Goal: Task Accomplishment & Management: Manage account settings

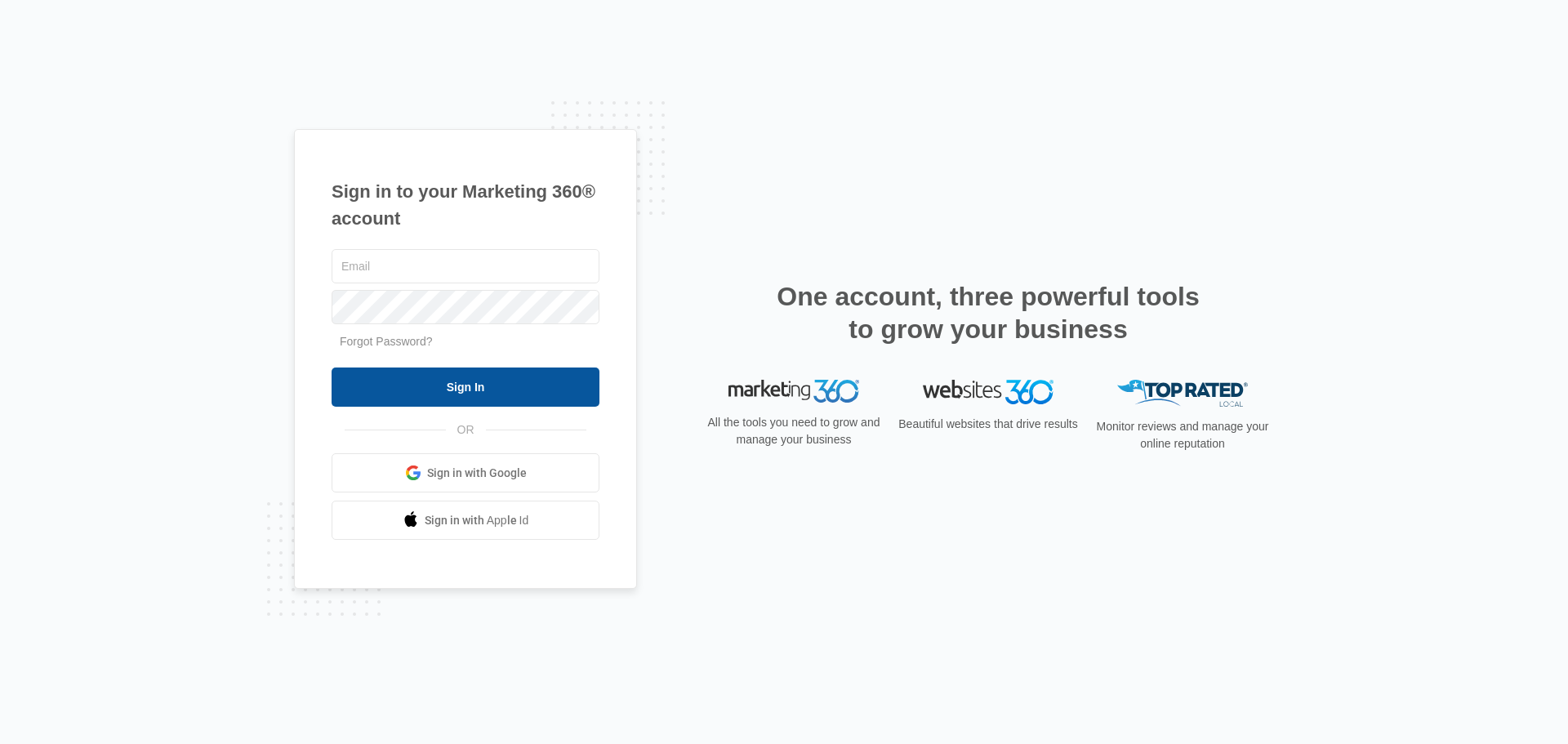
type input "[PERSON_NAME][EMAIL_ADDRESS][DOMAIN_NAME]"
click at [520, 377] on input "Sign In" at bounding box center [465, 387] width 268 height 39
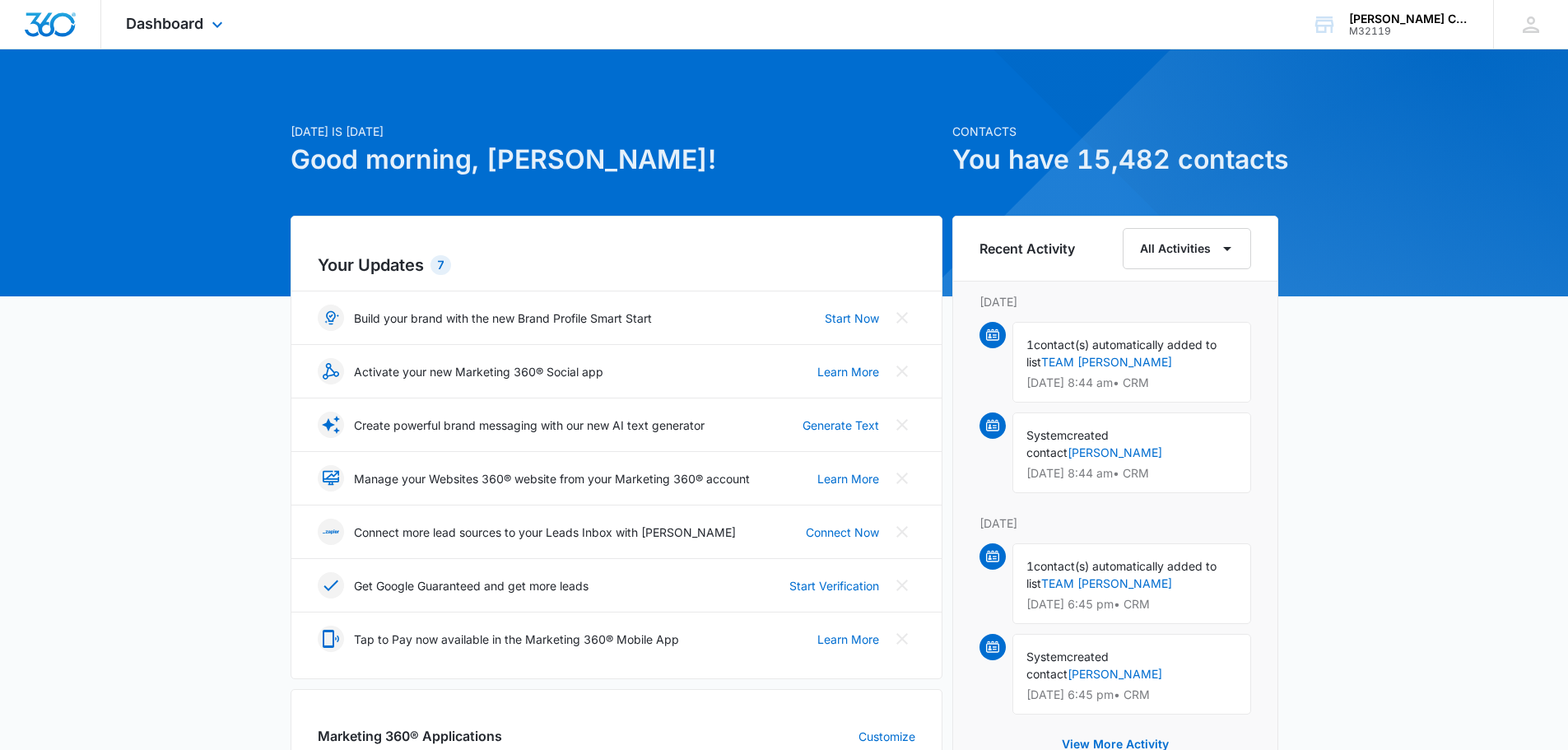
click at [141, 32] on div "Dashboard Apps Websites Forms CRM Email Social POS Content Ads Intelligence Fil…" at bounding box center [176, 24] width 151 height 48
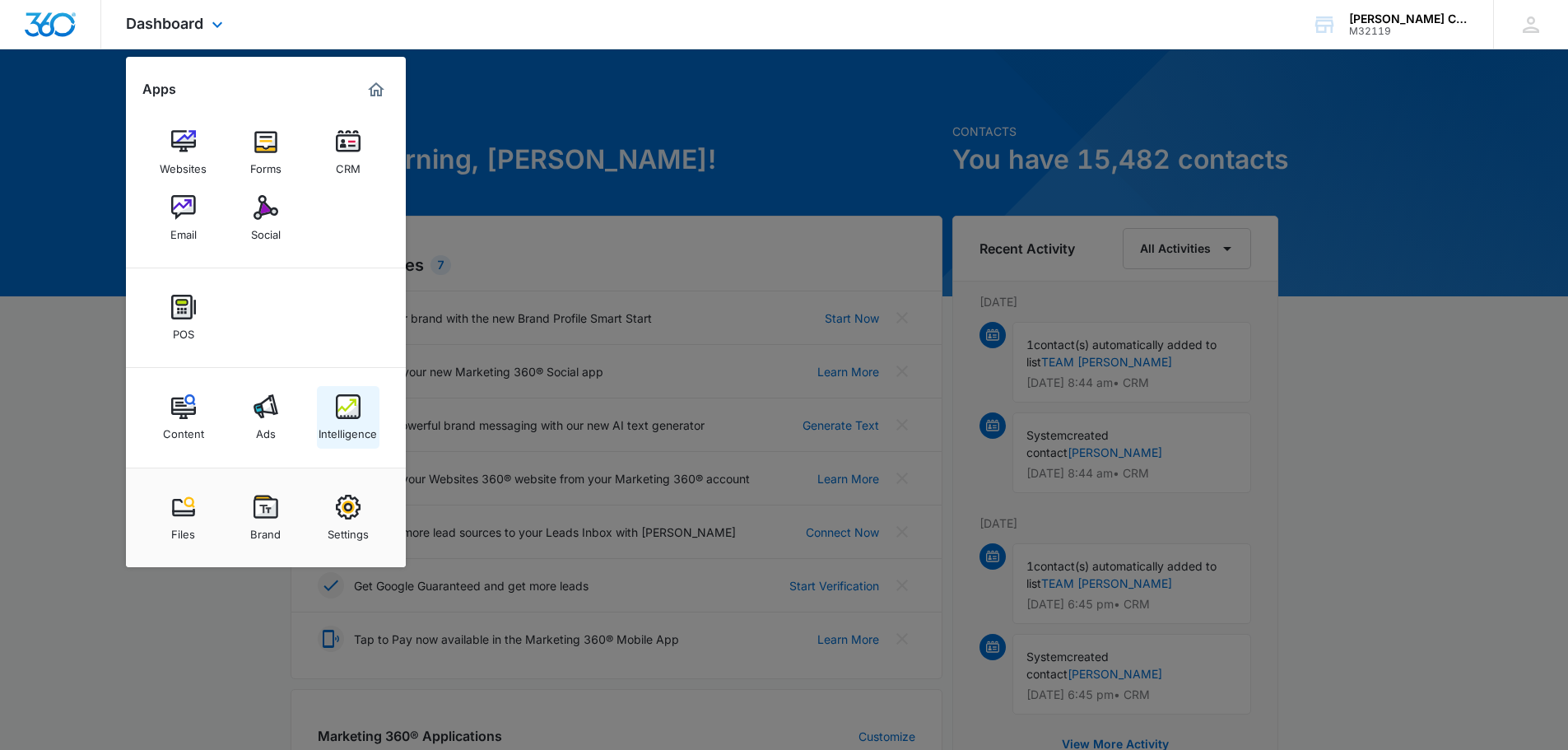
click at [343, 413] on img at bounding box center [348, 407] width 25 height 25
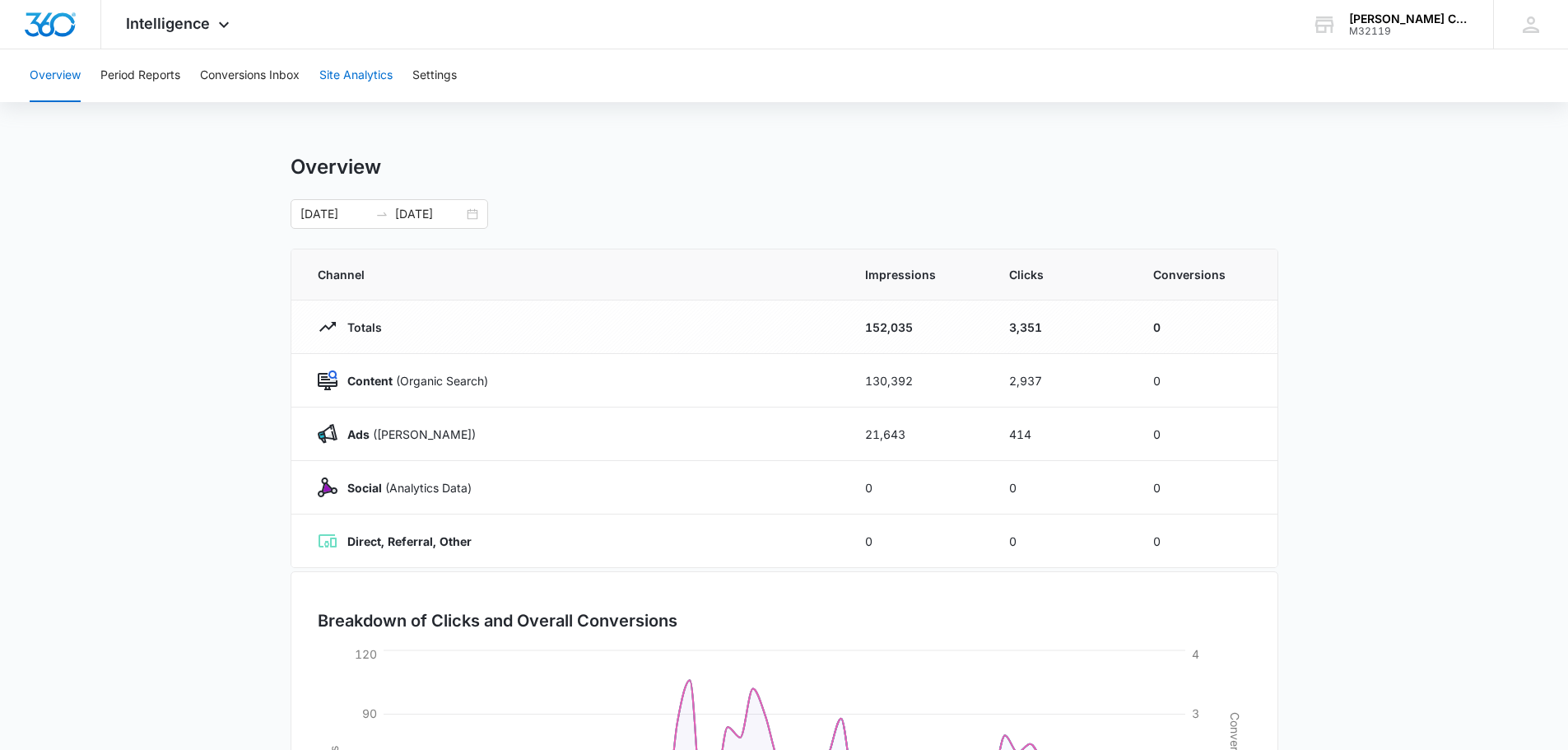
click at [351, 75] on button "Site Analytics" at bounding box center [355, 75] width 73 height 53
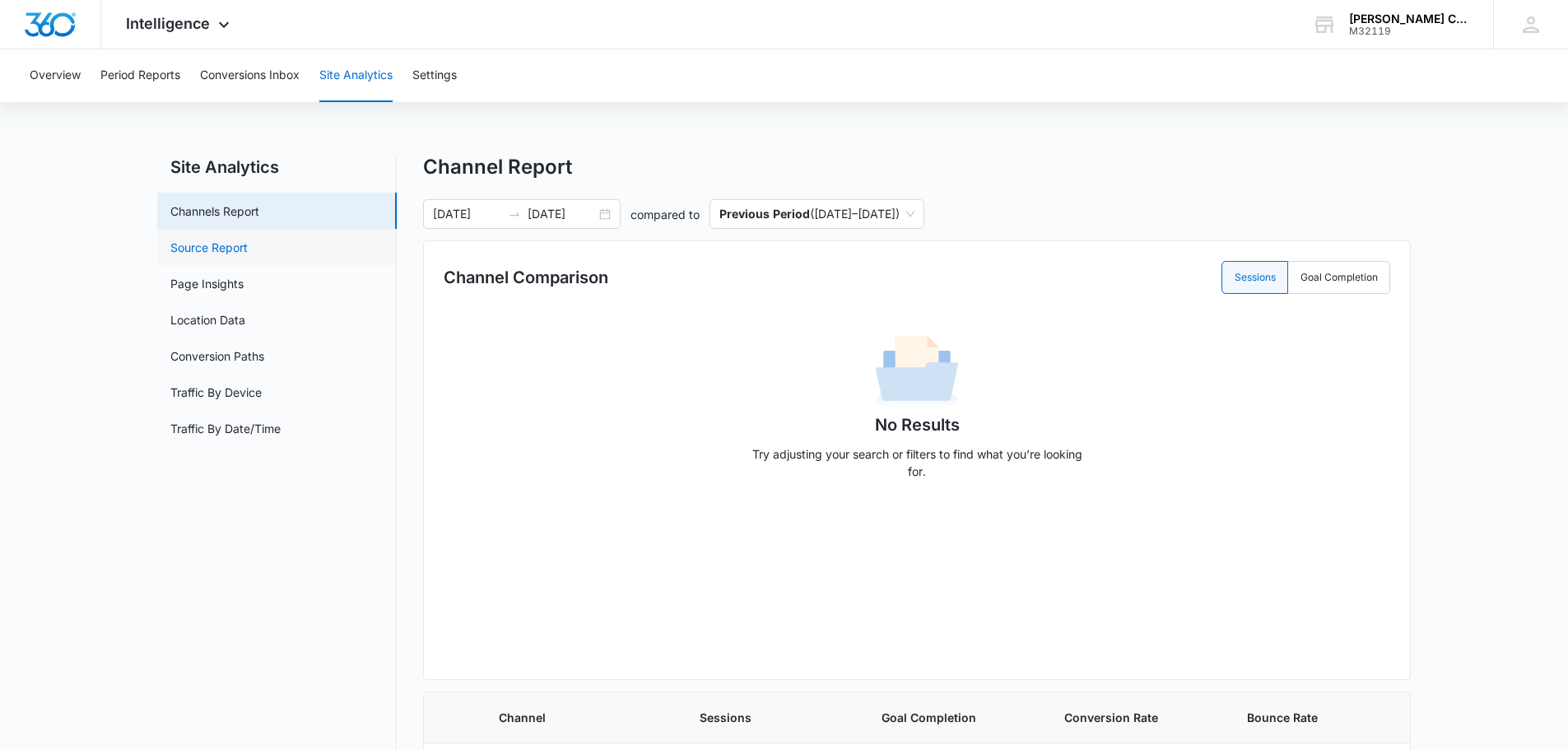
click at [248, 239] on link "Source Report" at bounding box center [210, 248] width 78 height 17
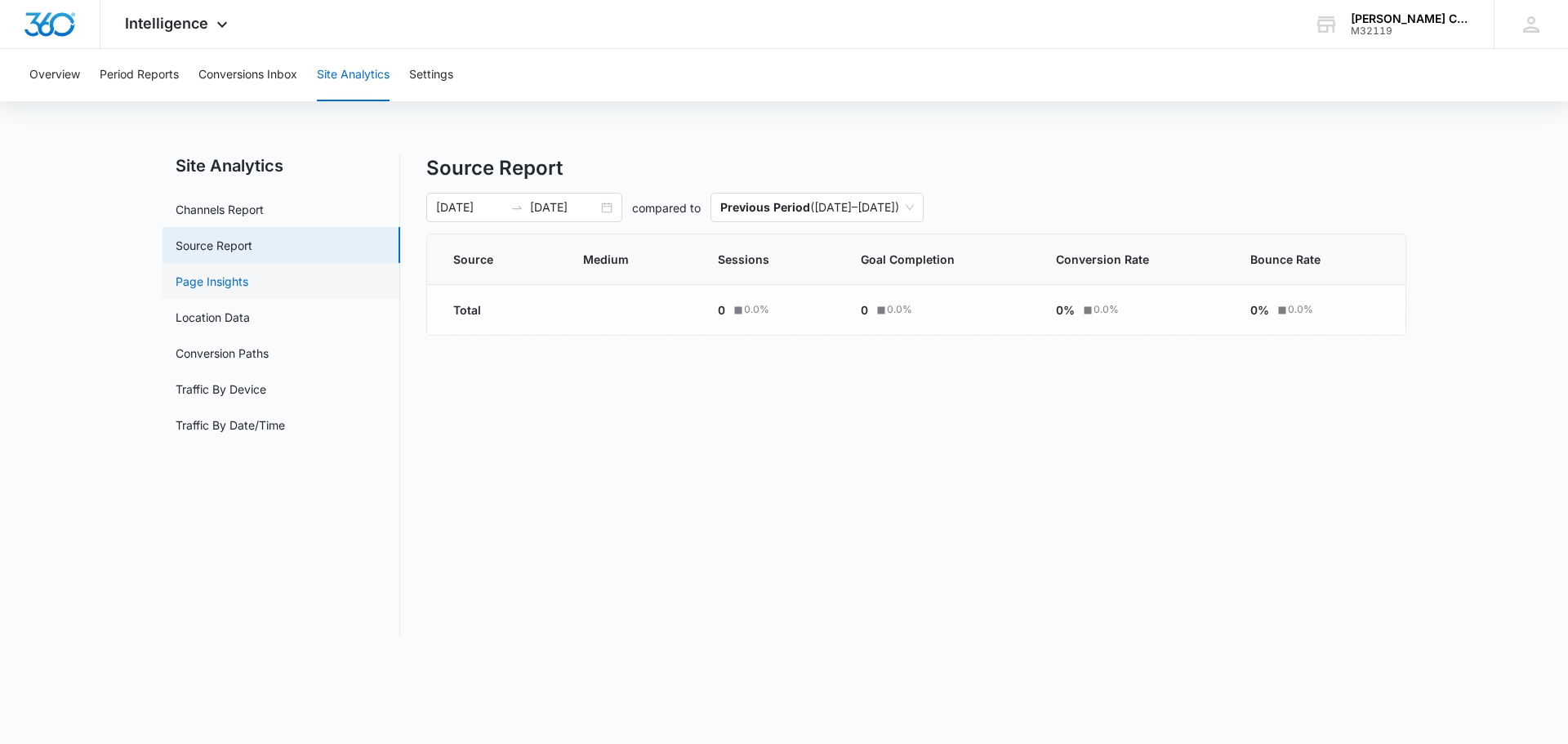
click at [248, 279] on link "Page Insights" at bounding box center [211, 282] width 73 height 17
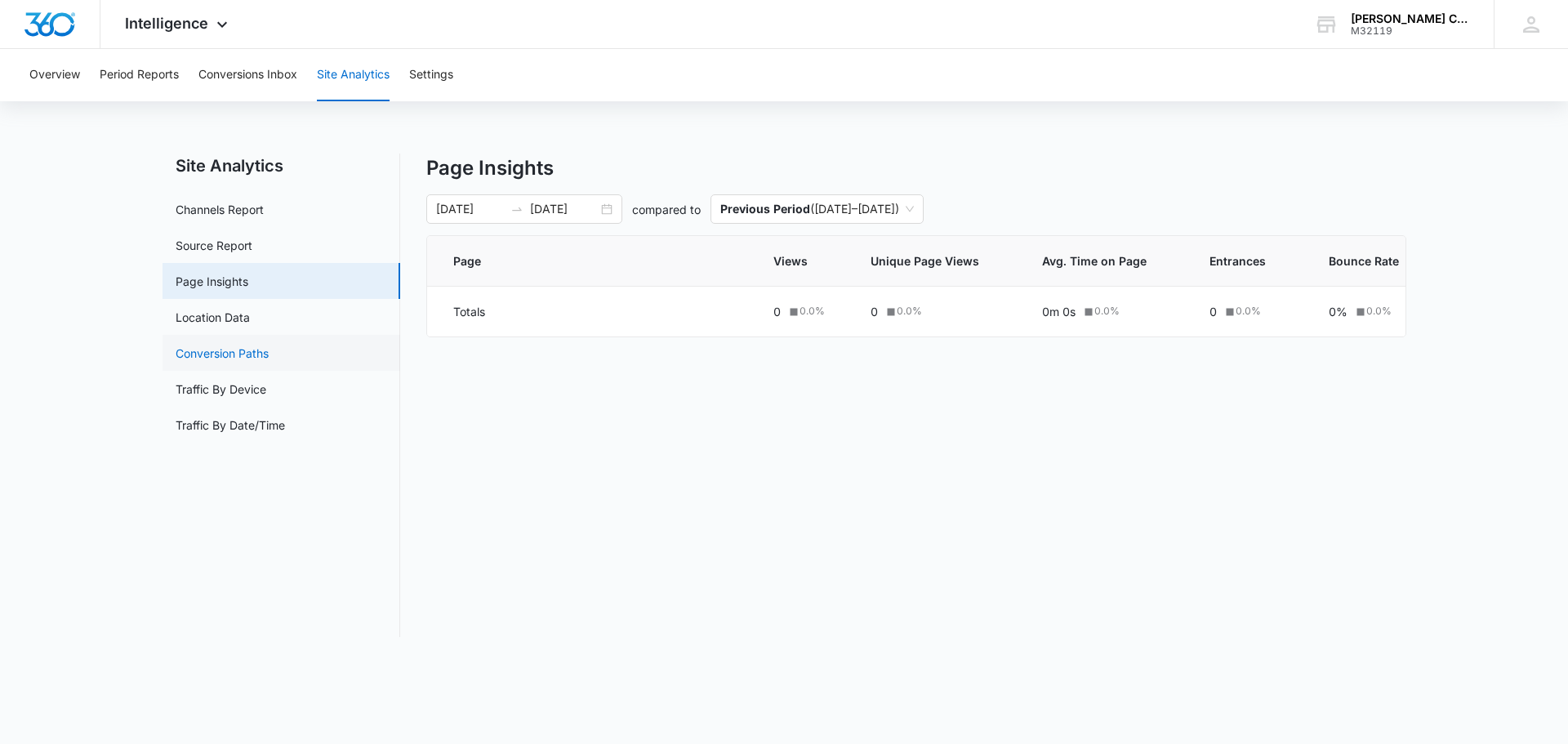
click at [246, 349] on link "Conversion Paths" at bounding box center [222, 354] width 93 height 17
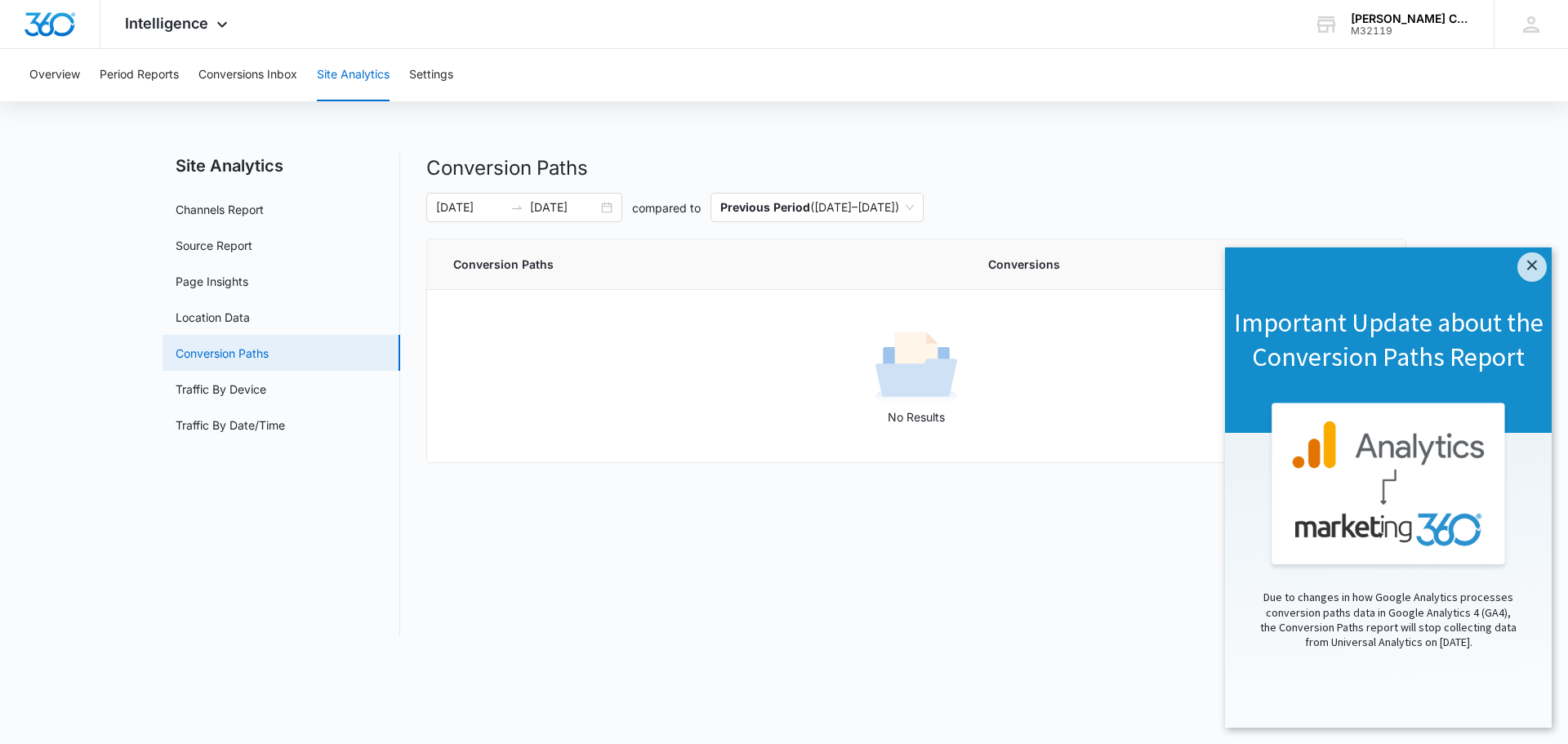
click at [269, 354] on link "Conversion Paths" at bounding box center [222, 354] width 93 height 17
click at [1547, 271] on div "Important Update about the Conversion Paths Report" at bounding box center [1388, 340] width 327 height 186
click at [1540, 268] on link "×" at bounding box center [1532, 267] width 29 height 29
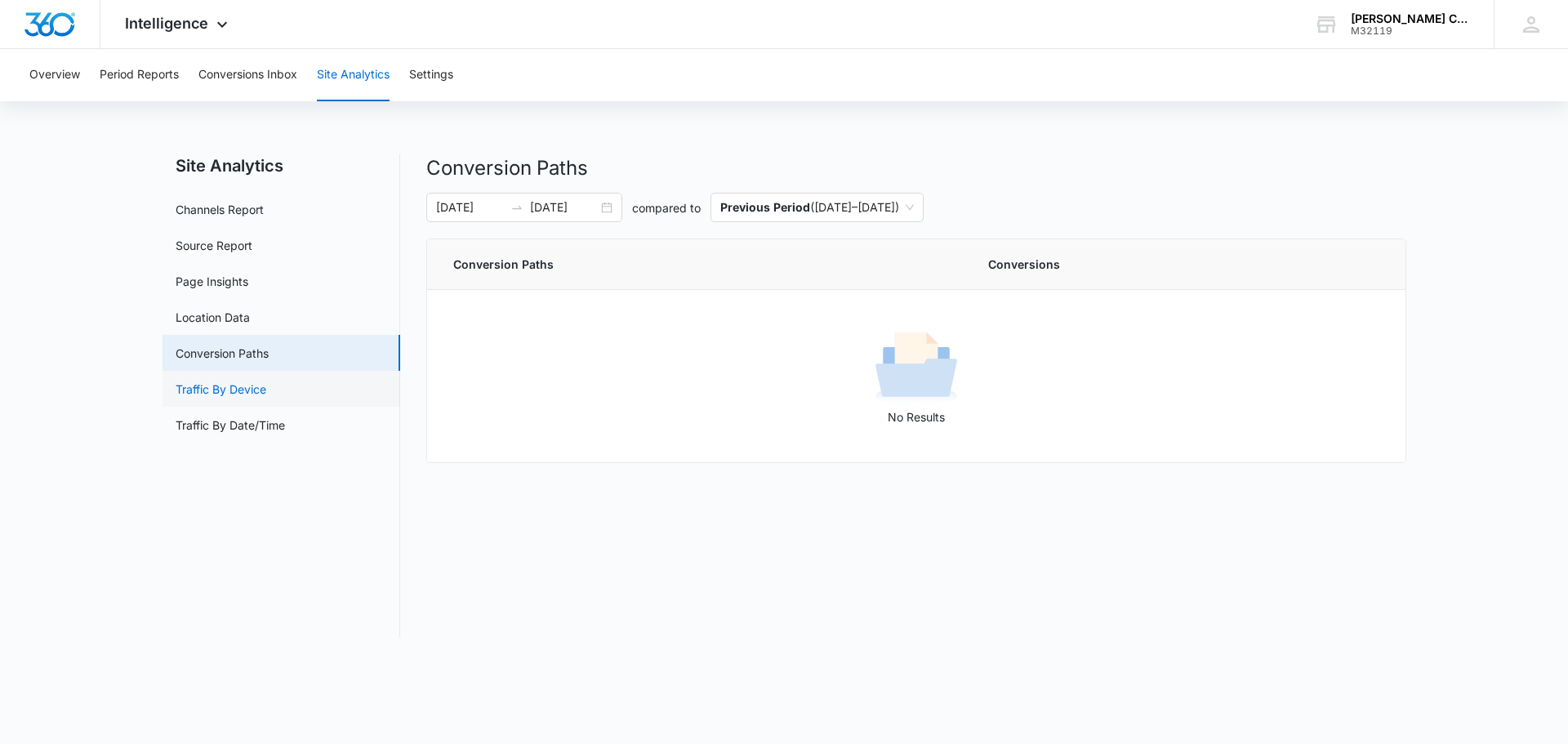
click at [210, 391] on link "Traffic By Device" at bounding box center [221, 390] width 91 height 17
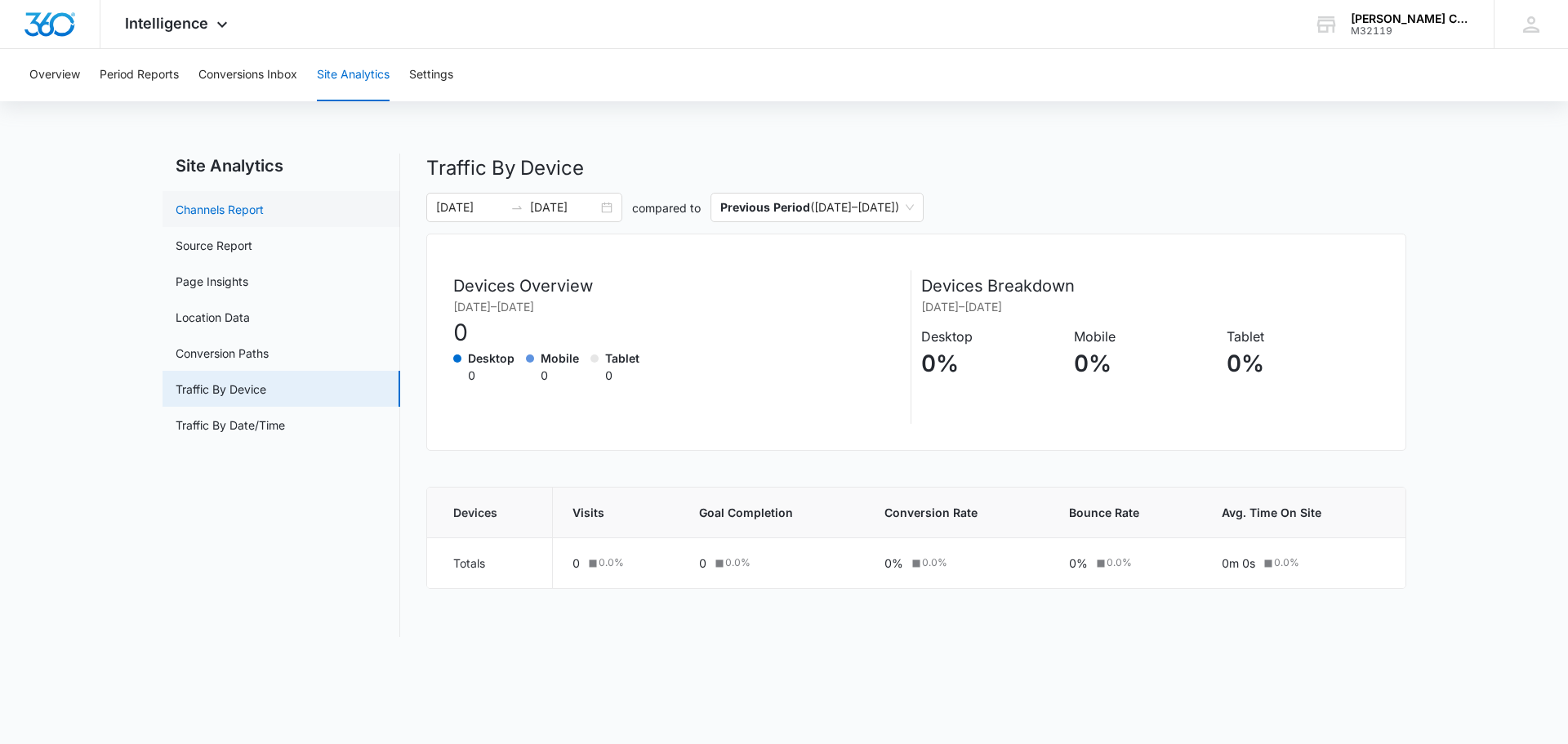
click at [255, 205] on link "Channels Report" at bounding box center [219, 210] width 88 height 17
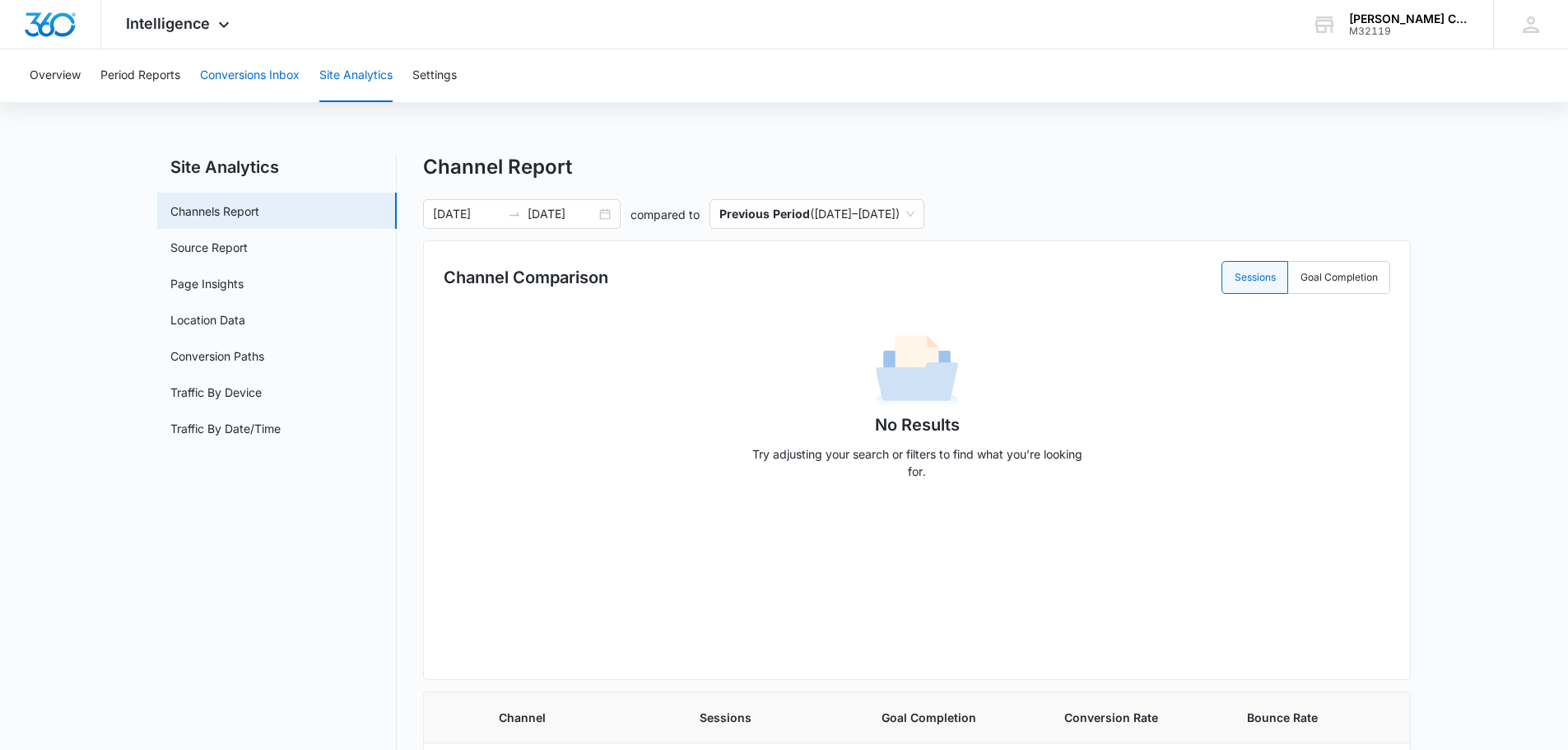
click at [252, 75] on button "Conversions Inbox" at bounding box center [249, 75] width 99 height 53
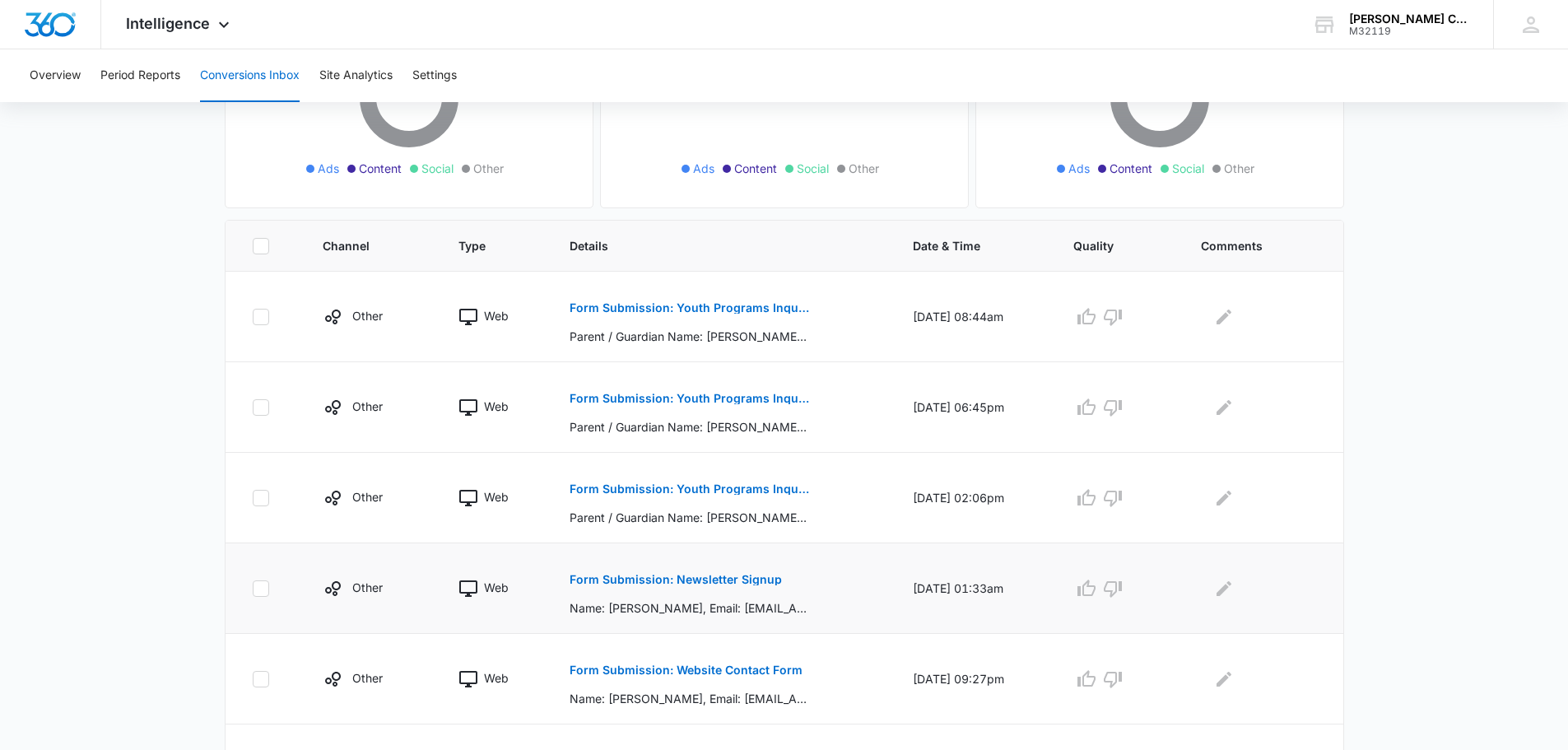
scroll to position [330, 0]
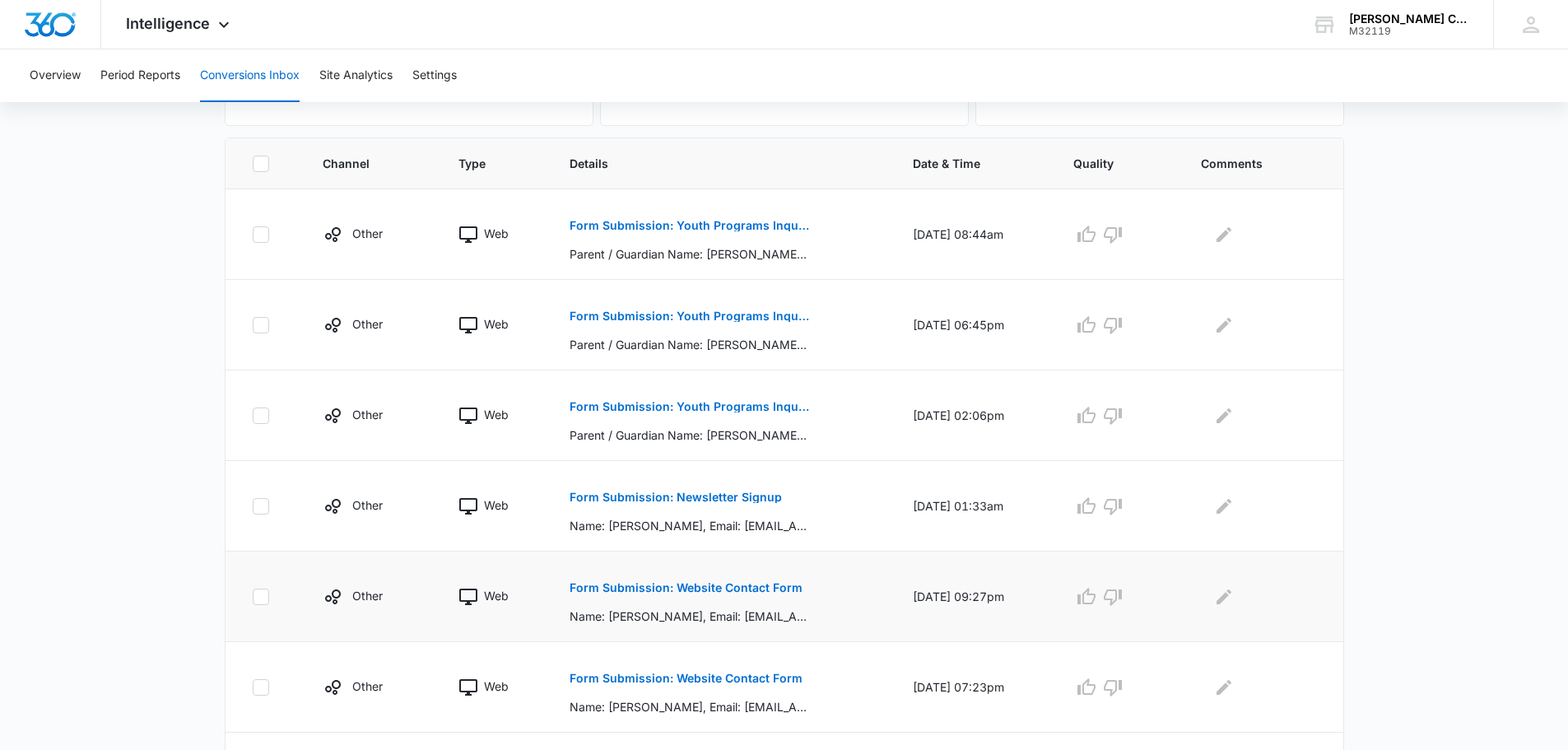
click at [736, 603] on button "Form Submission: Website Contact Form" at bounding box center [686, 588] width 233 height 40
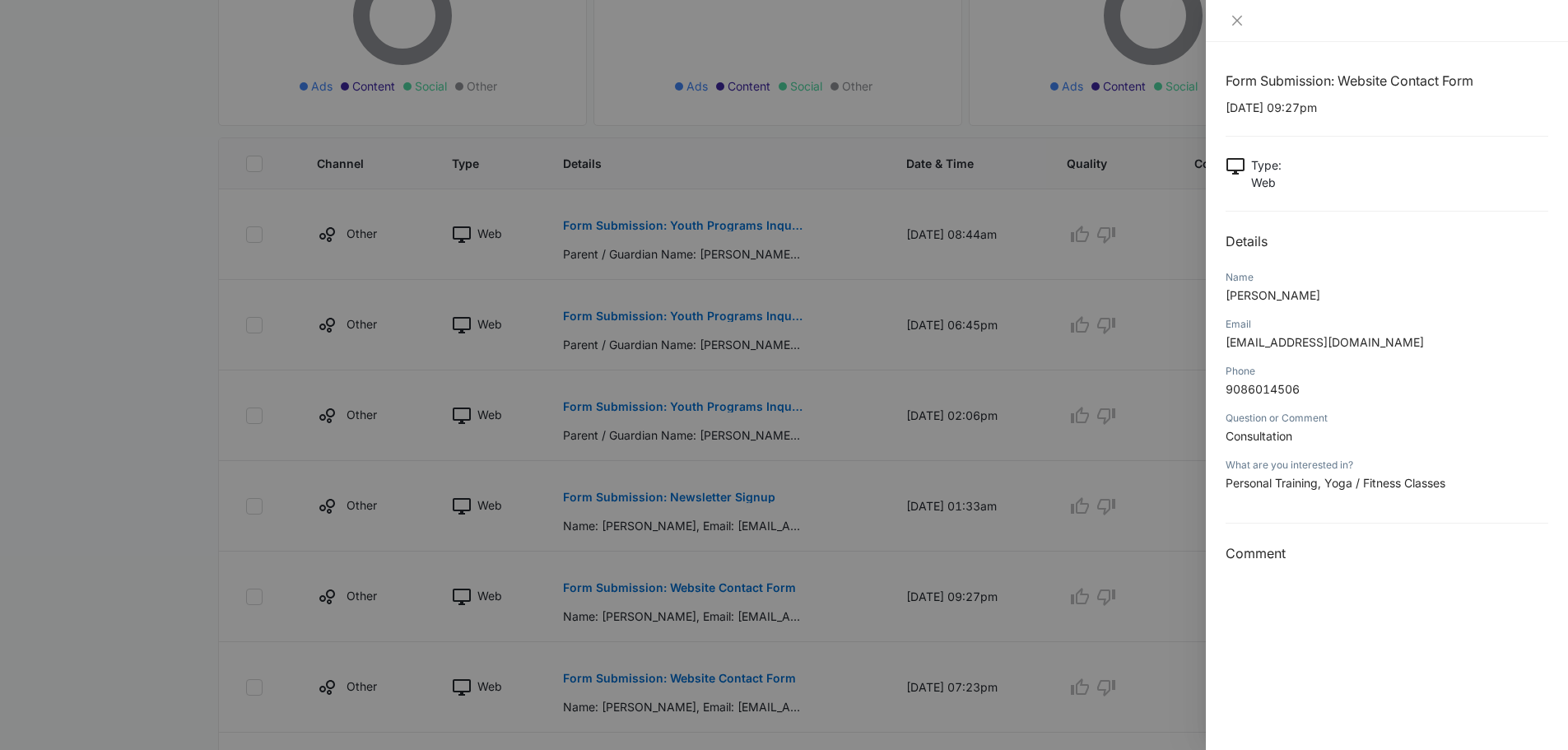
click at [743, 602] on div at bounding box center [784, 375] width 1568 height 750
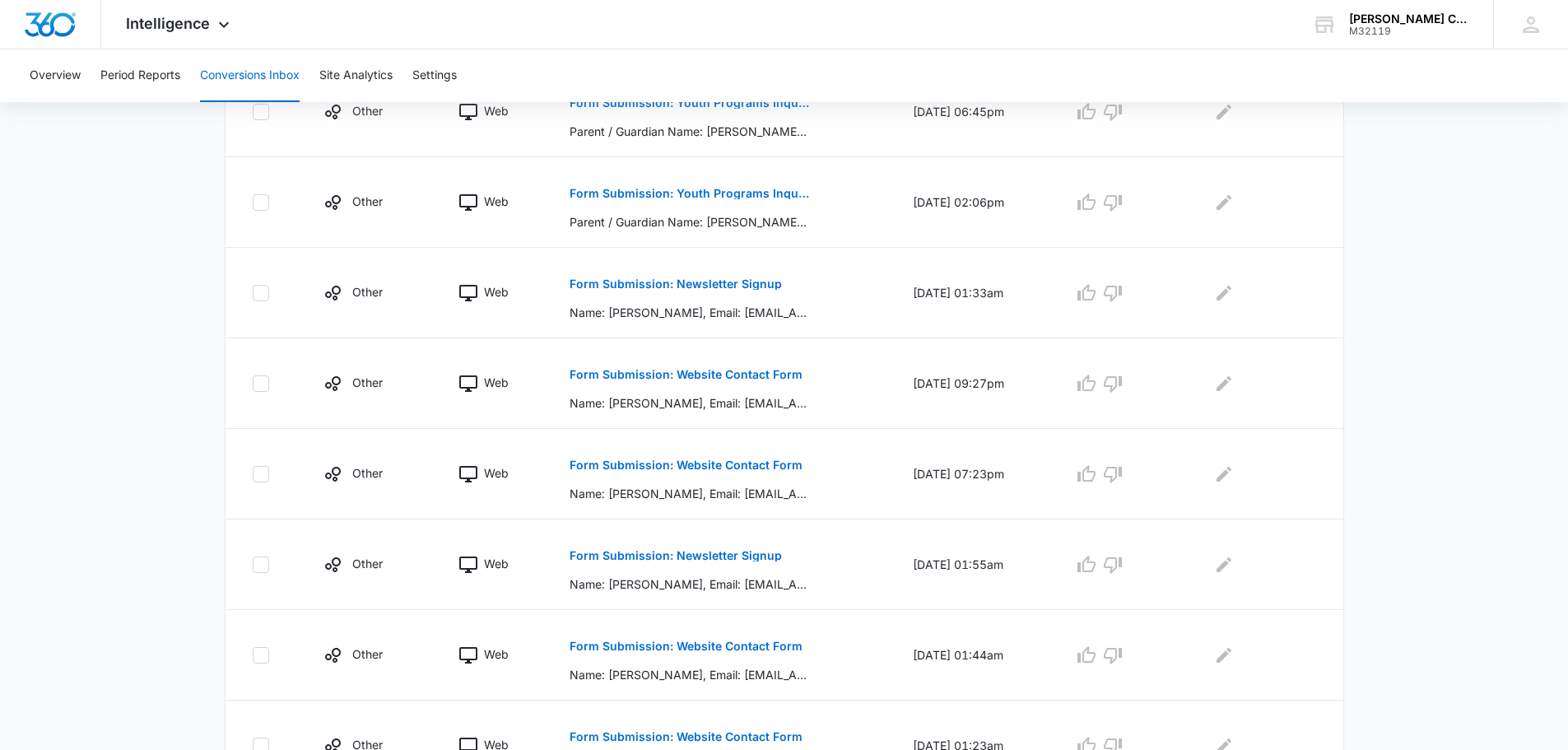
scroll to position [659, 0]
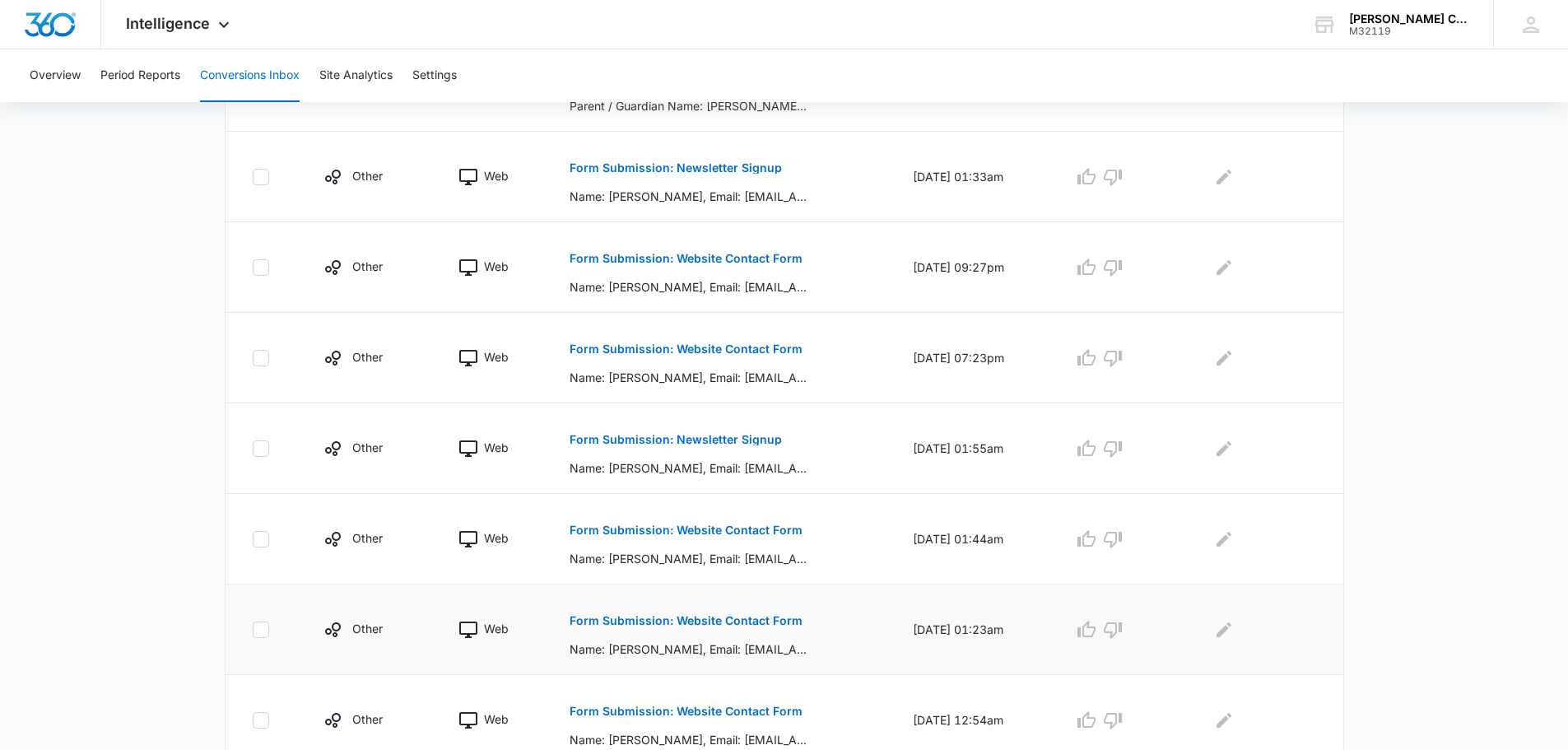
click at [668, 627] on button "Form Submission: Website Contact Form" at bounding box center [686, 621] width 233 height 40
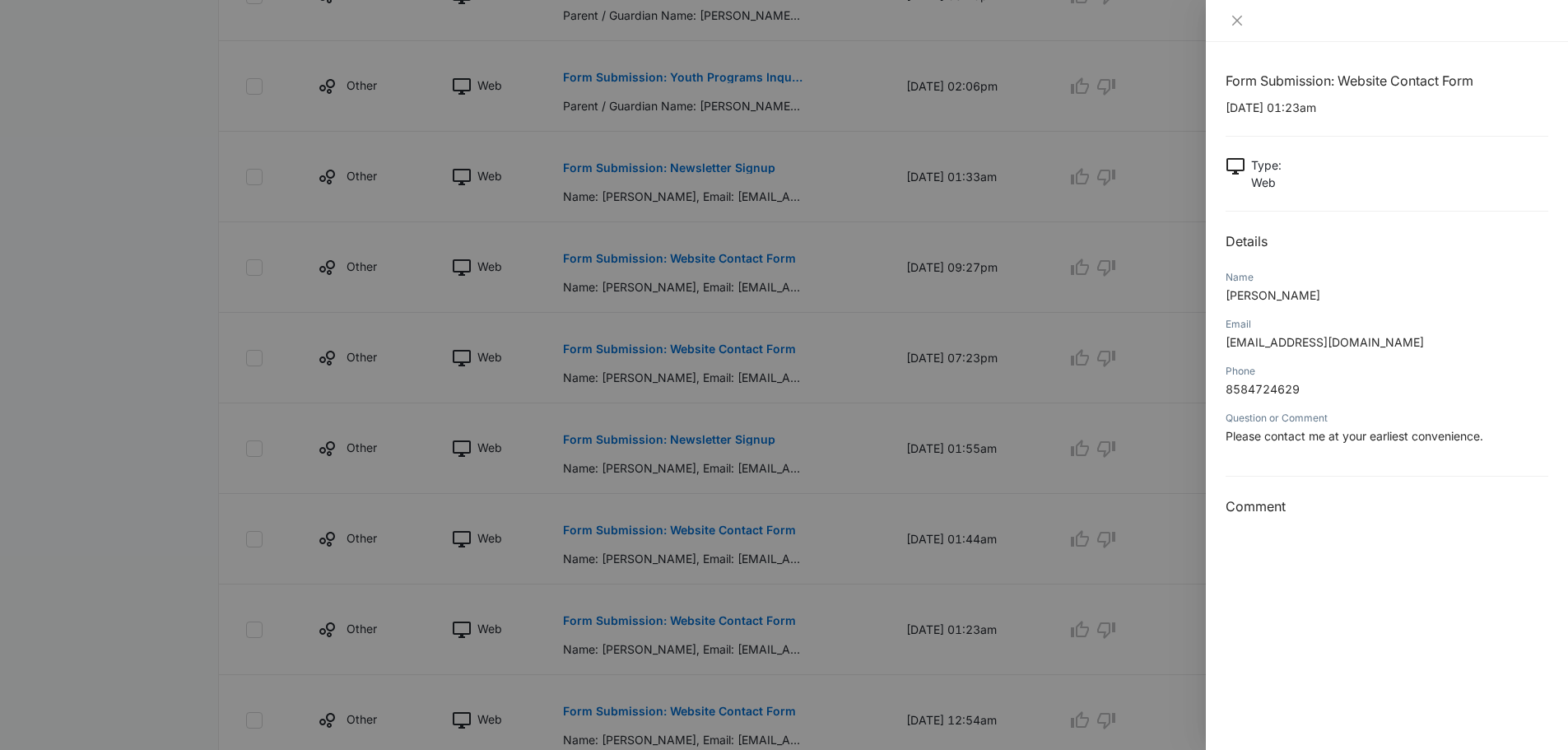
click at [682, 507] on div at bounding box center [784, 375] width 1568 height 750
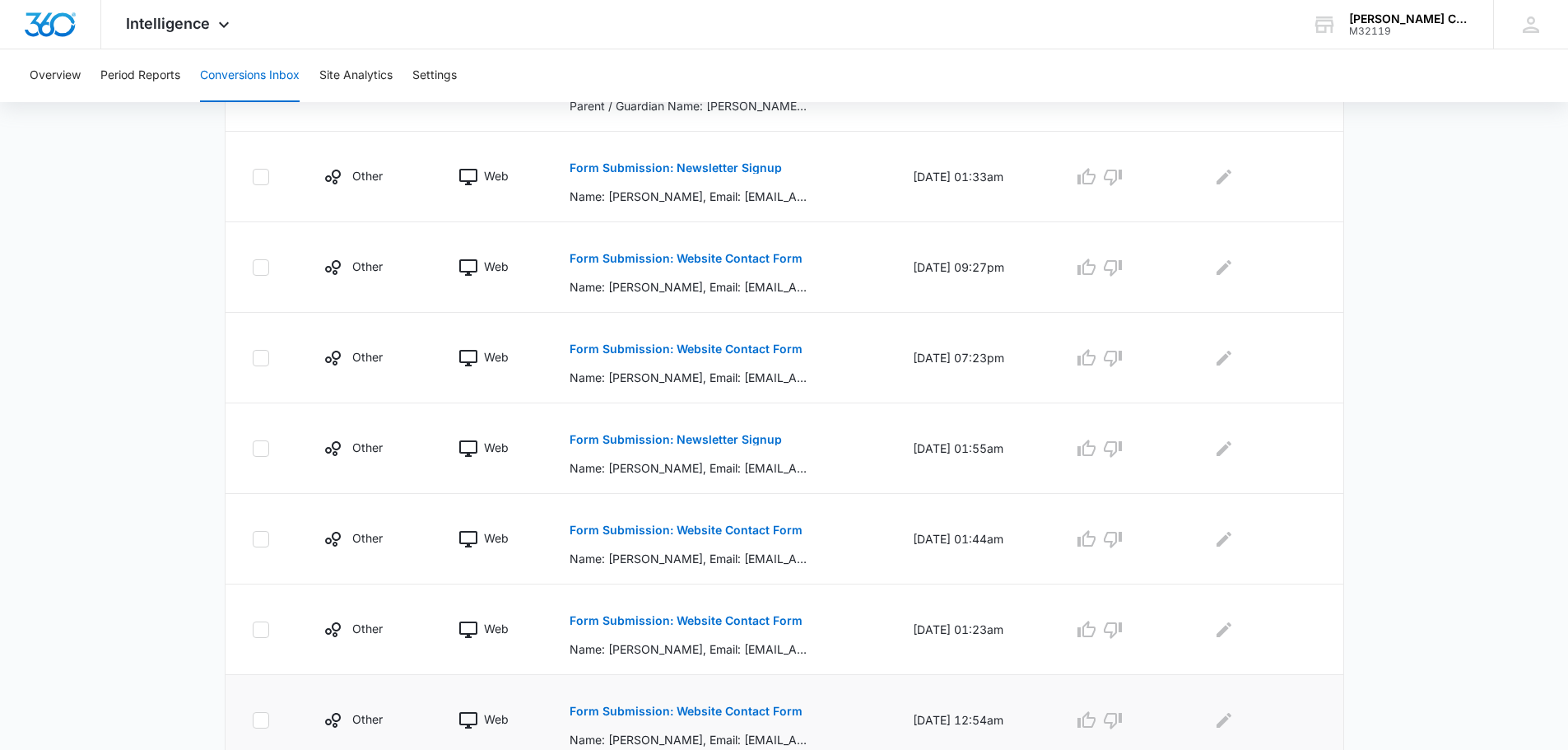
click at [693, 709] on p "Form Submission: Website Contact Form" at bounding box center [686, 711] width 233 height 11
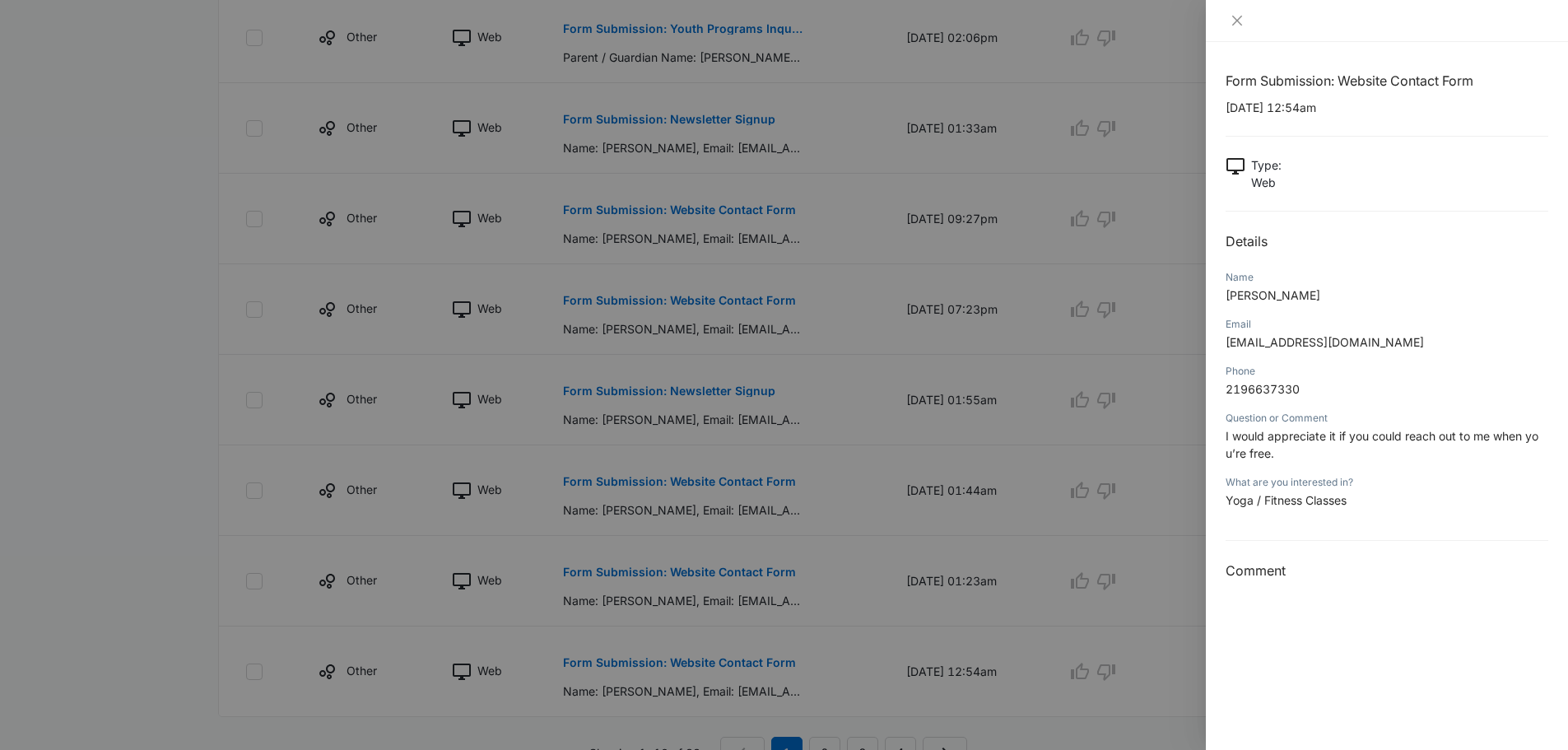
scroll to position [787, 0]
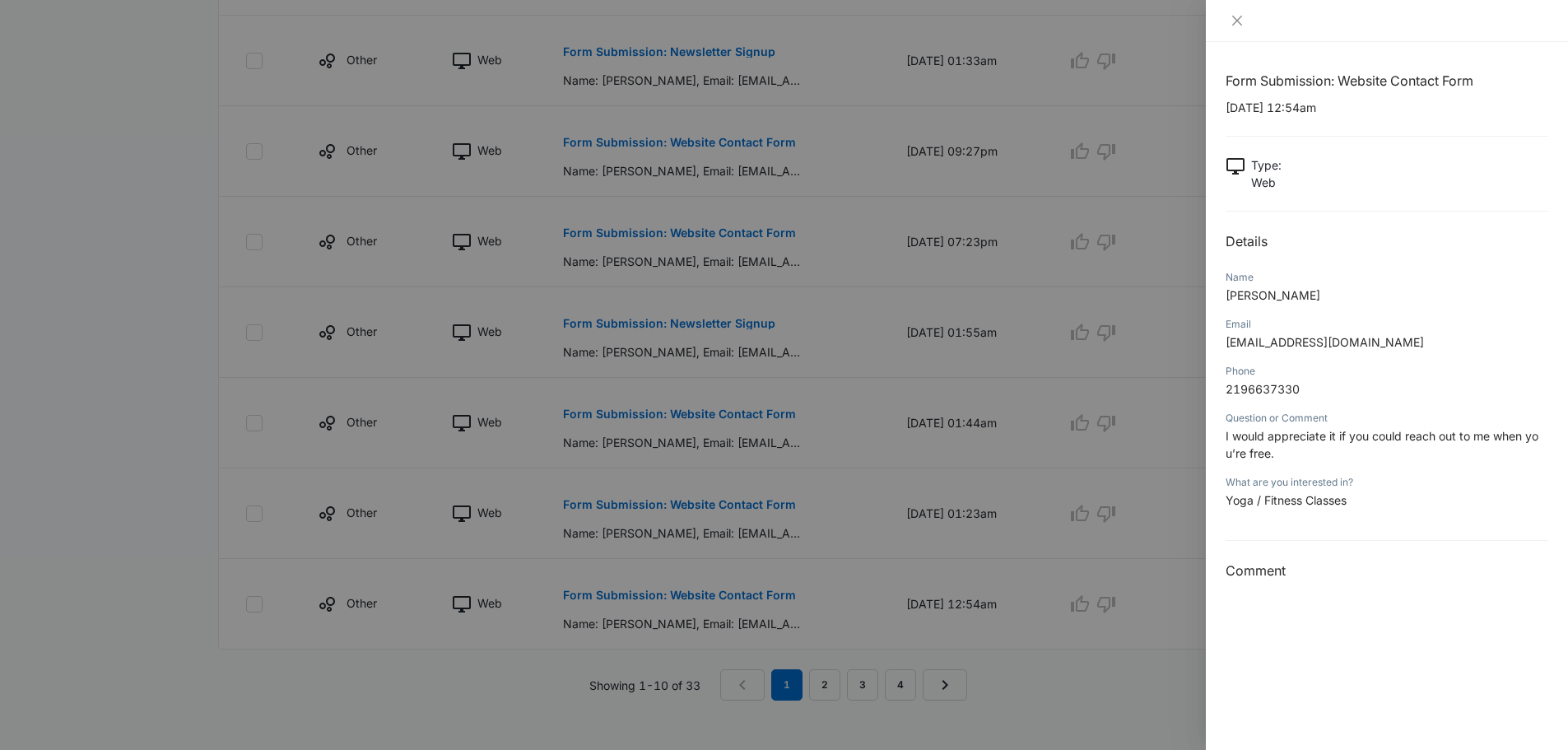
click at [822, 673] on div at bounding box center [784, 375] width 1568 height 750
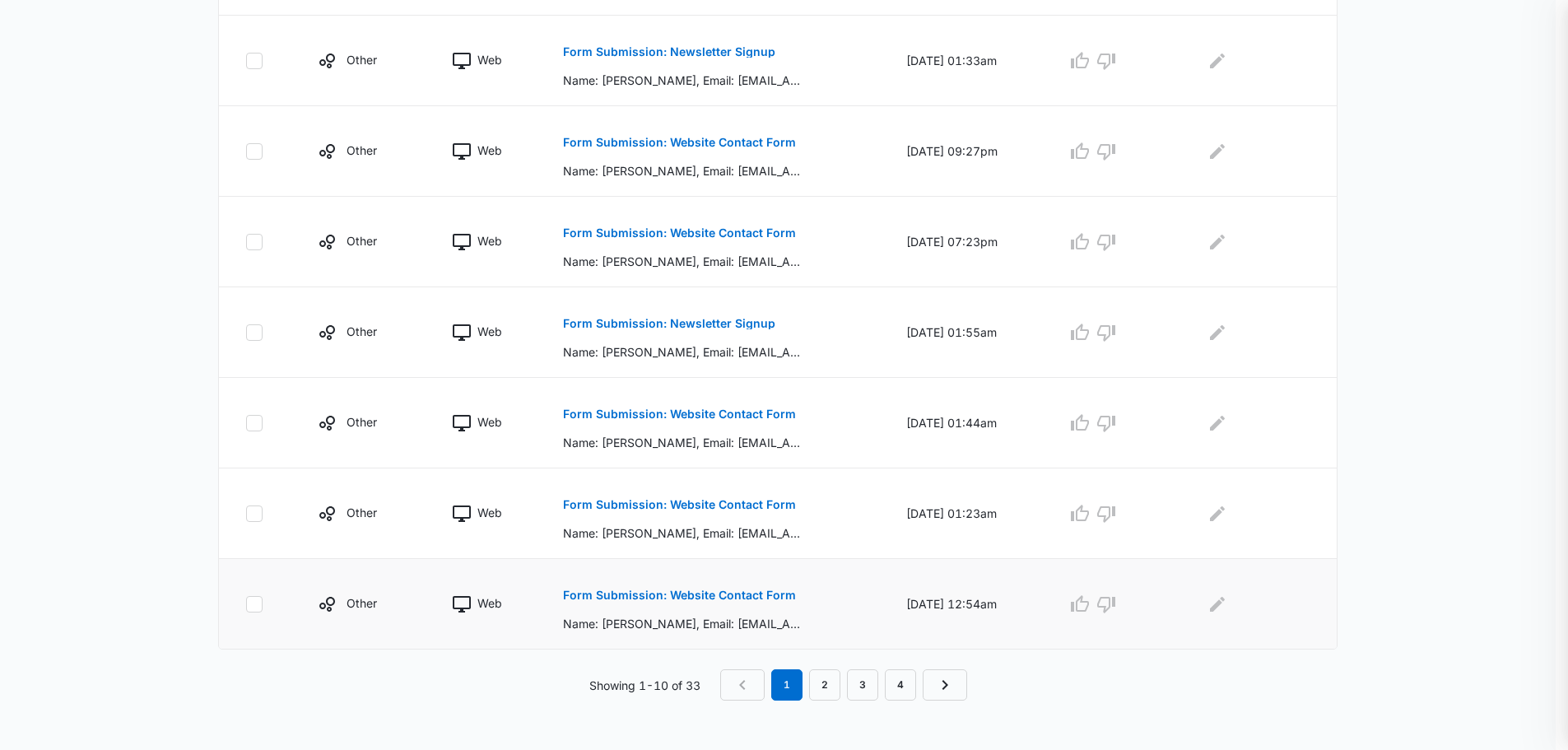
scroll to position [726, 0]
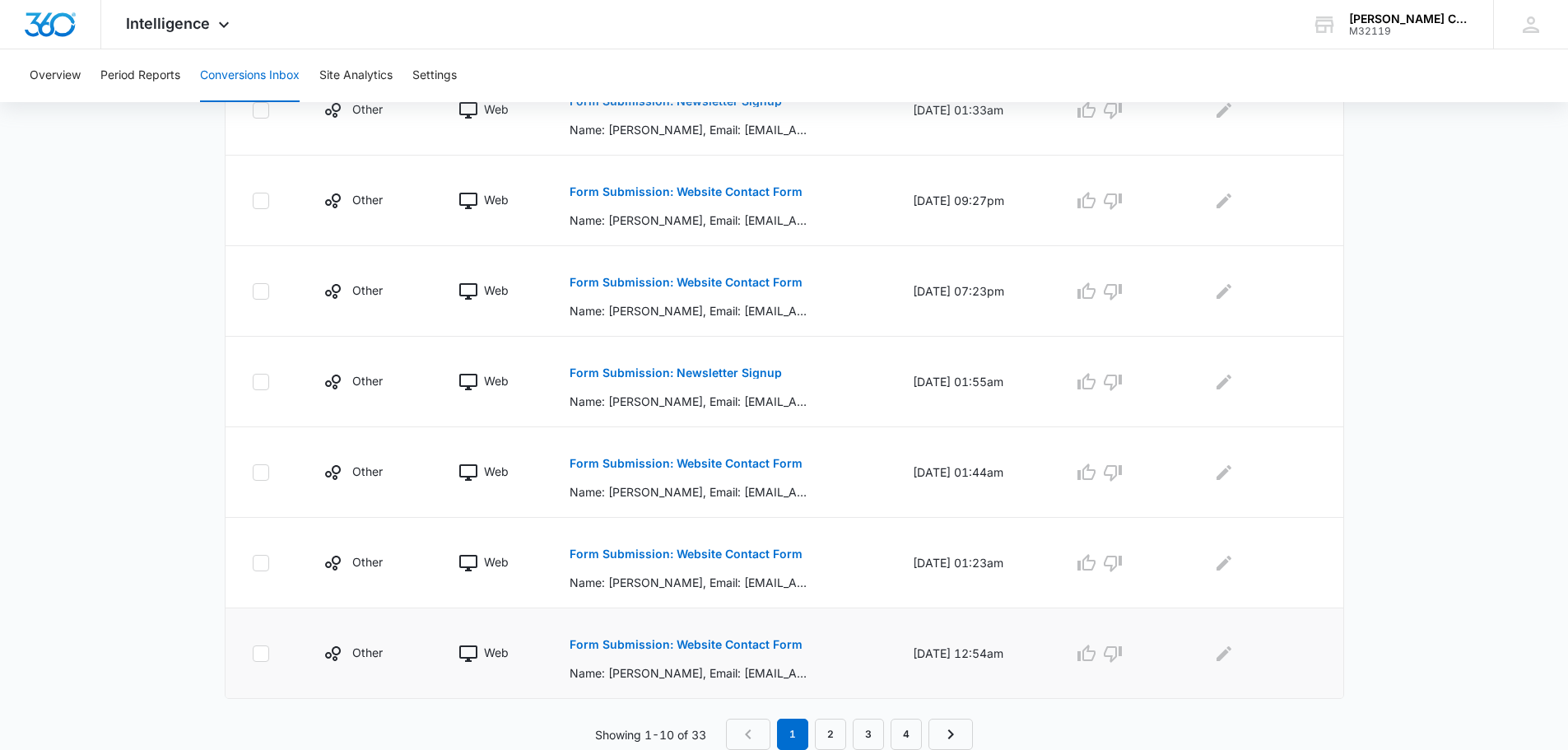
click at [823, 679] on div "Form Submission: Website Contact Form Name: [PERSON_NAME], Email: [EMAIL_ADDRES…" at bounding box center [721, 653] width 304 height 57
click at [826, 747] on link "2" at bounding box center [831, 734] width 31 height 31
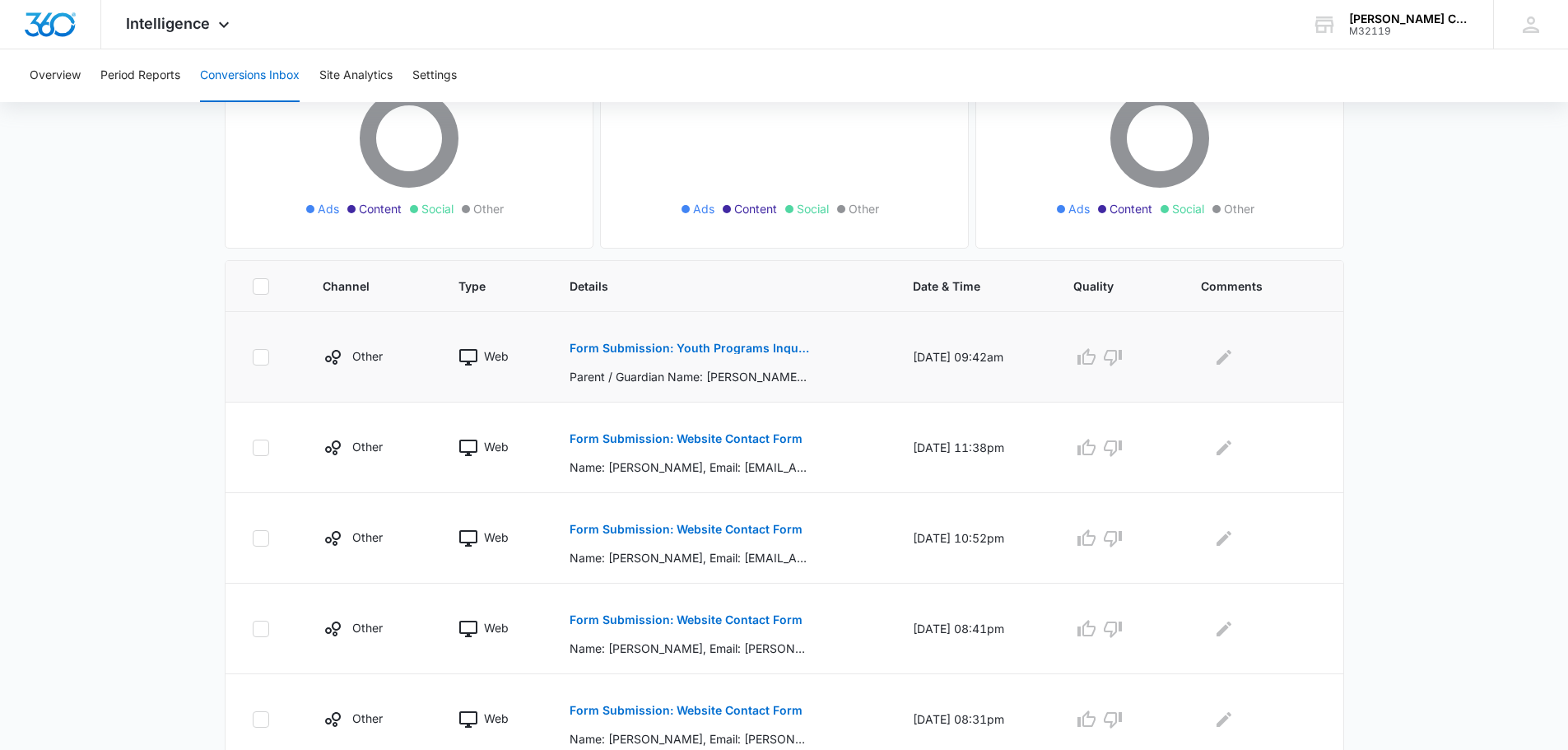
scroll to position [247, 0]
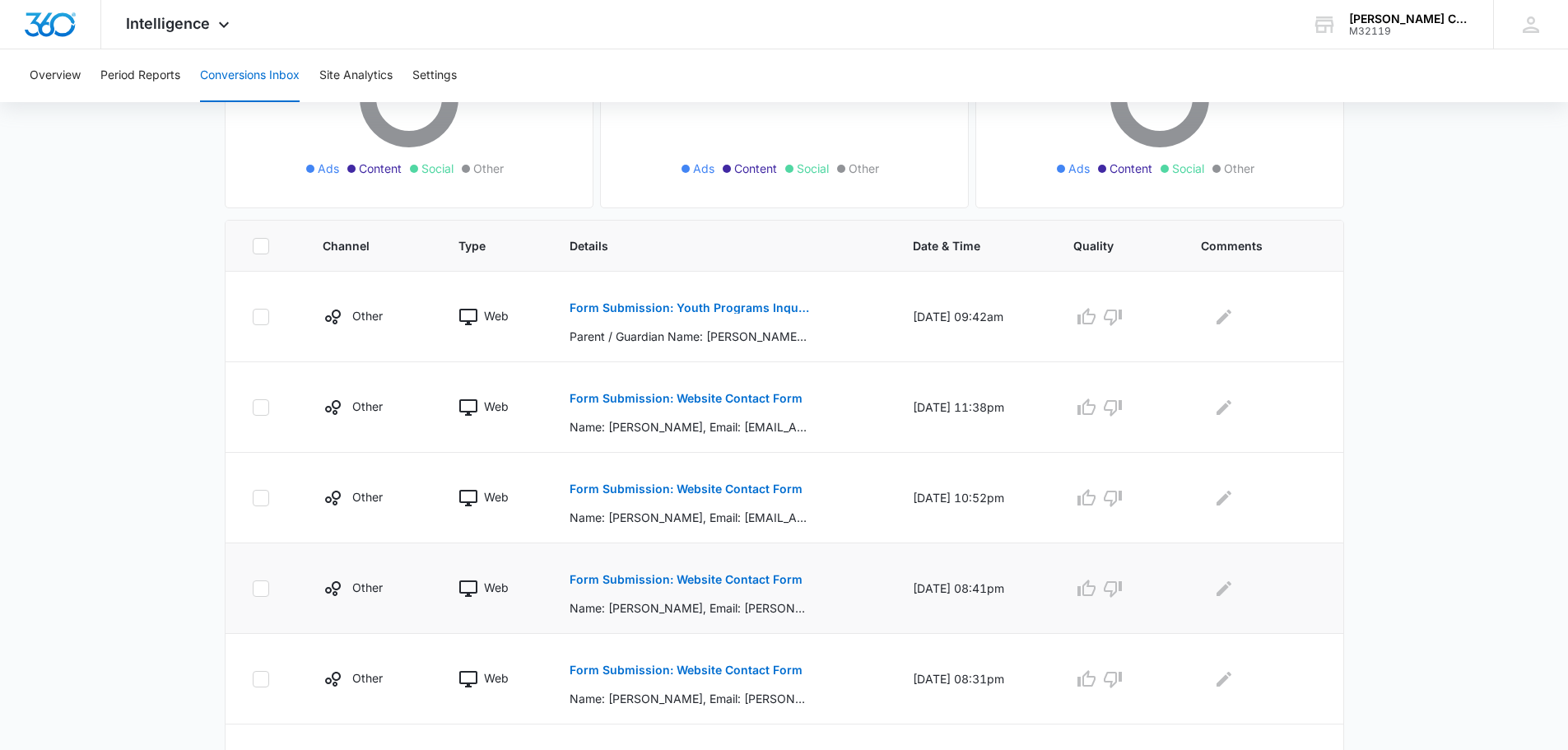
click at [694, 583] on p "Form Submission: Website Contact Form" at bounding box center [686, 579] width 233 height 11
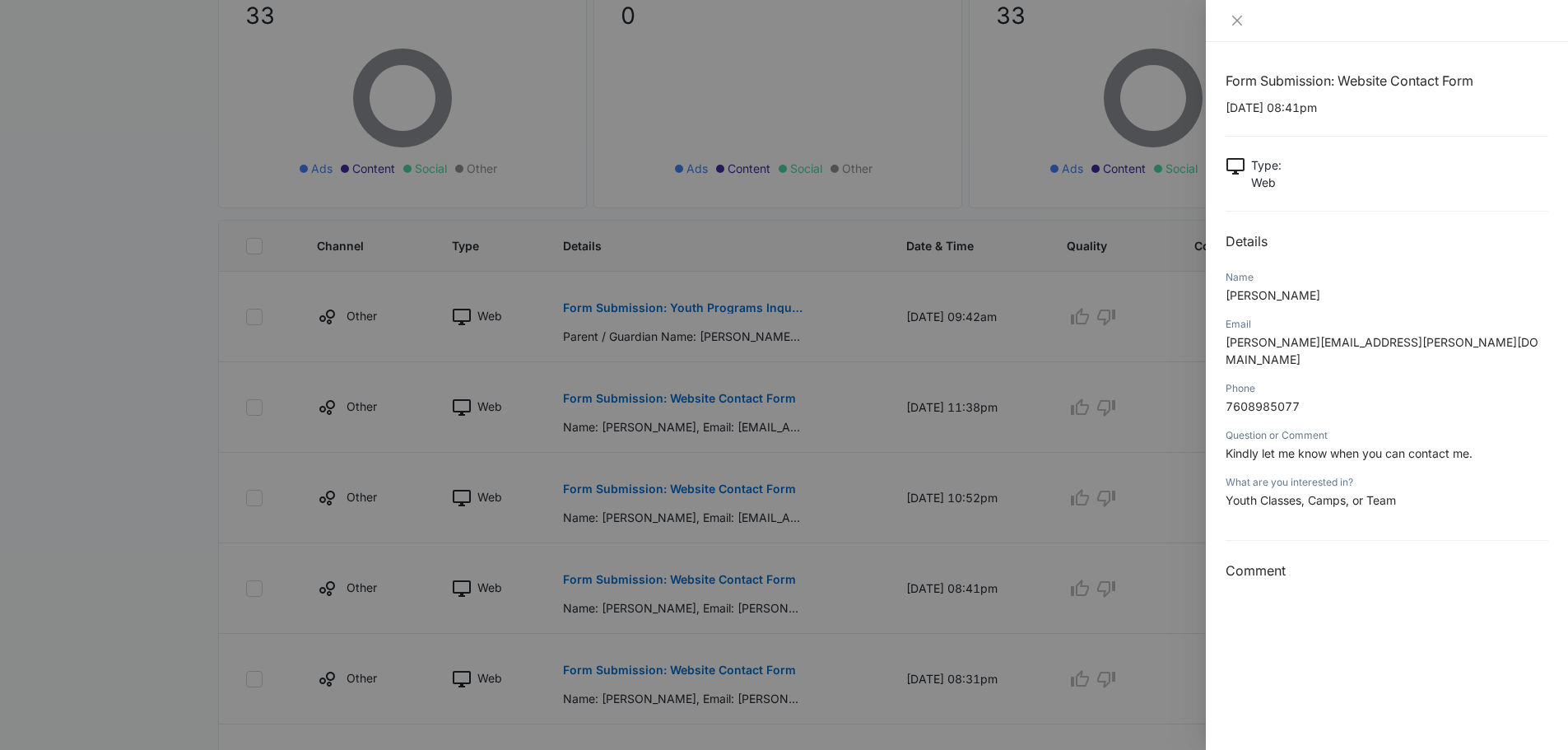
click at [739, 476] on div at bounding box center [784, 375] width 1568 height 750
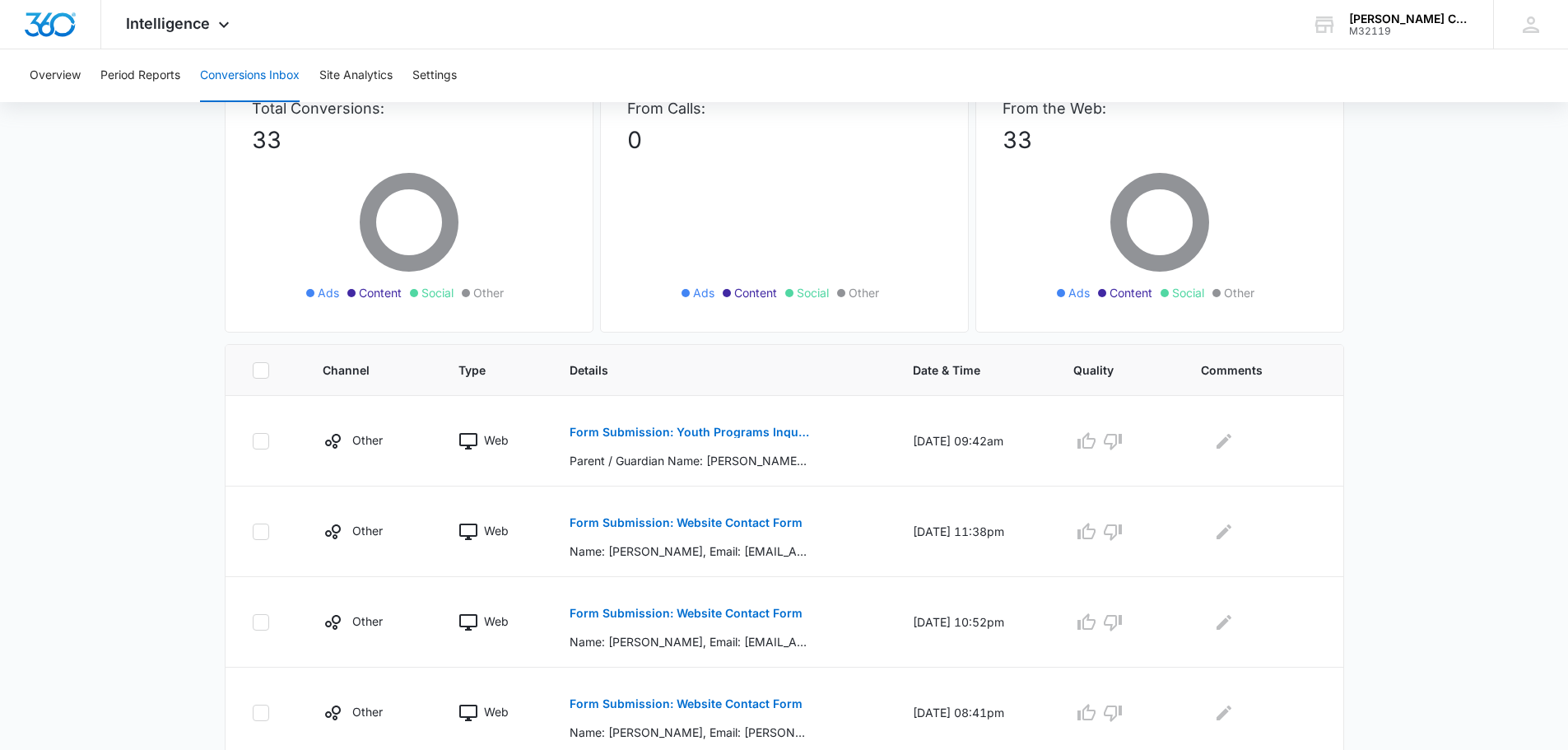
scroll to position [0, 0]
